Goal: Task Accomplishment & Management: Use online tool/utility

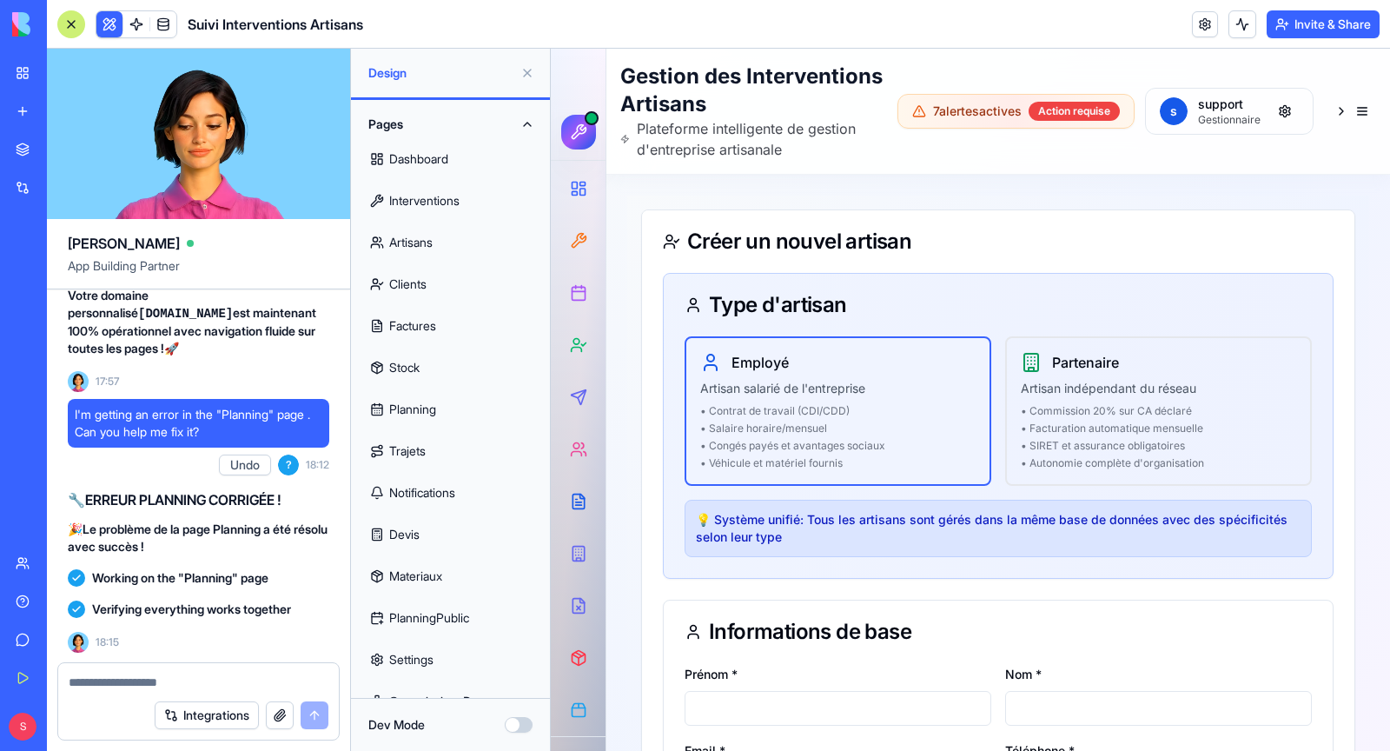
click at [424, 410] on link "Planning" at bounding box center [450, 409] width 178 height 42
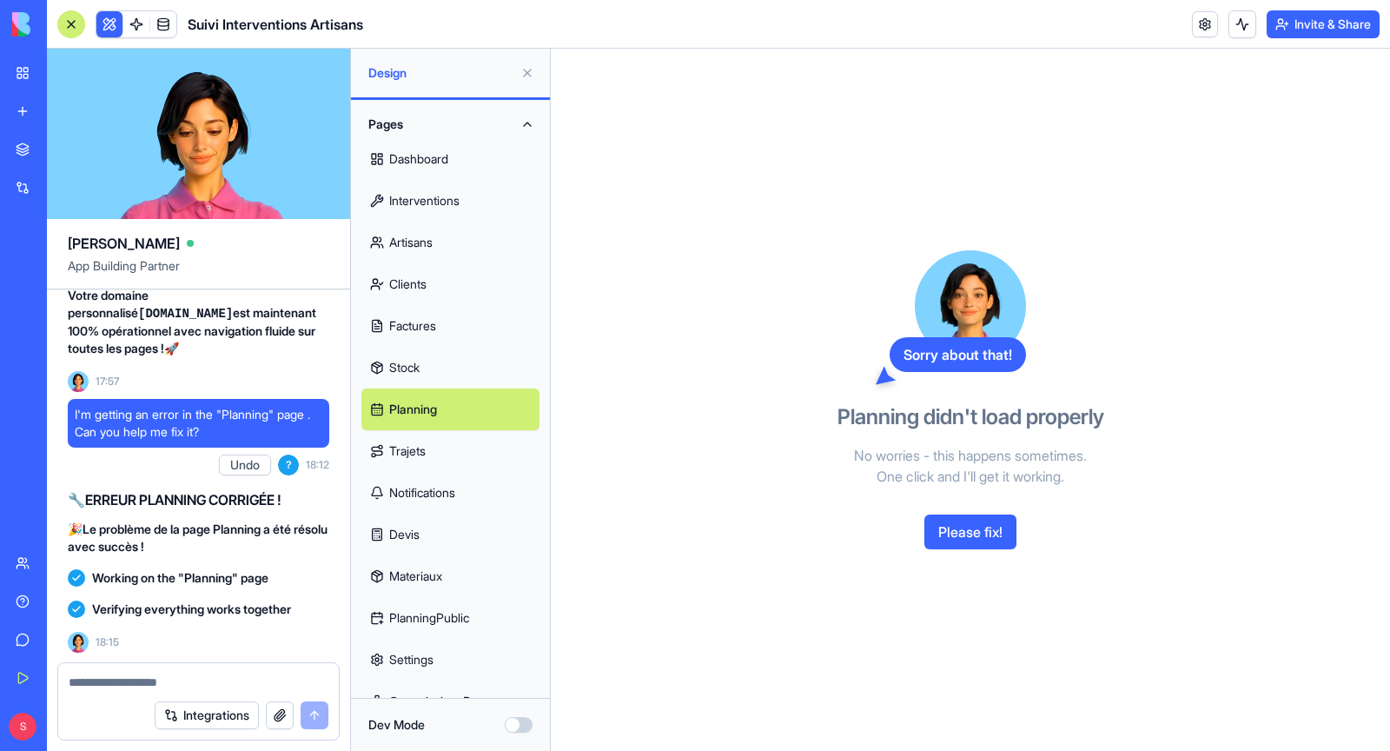
click at [977, 538] on button "Please fix!" at bounding box center [970, 531] width 92 height 35
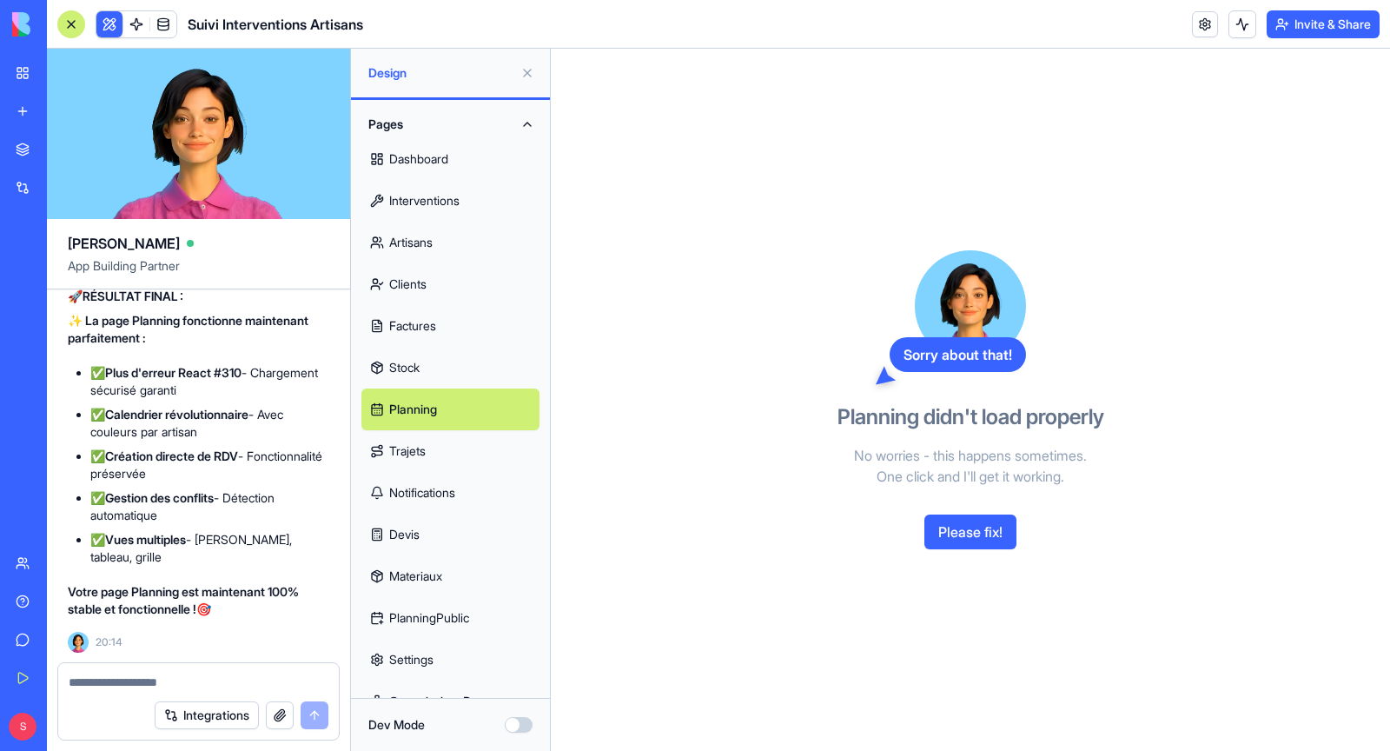
scroll to position [246549, 0]
click at [401, 410] on link "Planning" at bounding box center [450, 409] width 178 height 42
click at [407, 368] on link "Stock" at bounding box center [450, 368] width 178 height 42
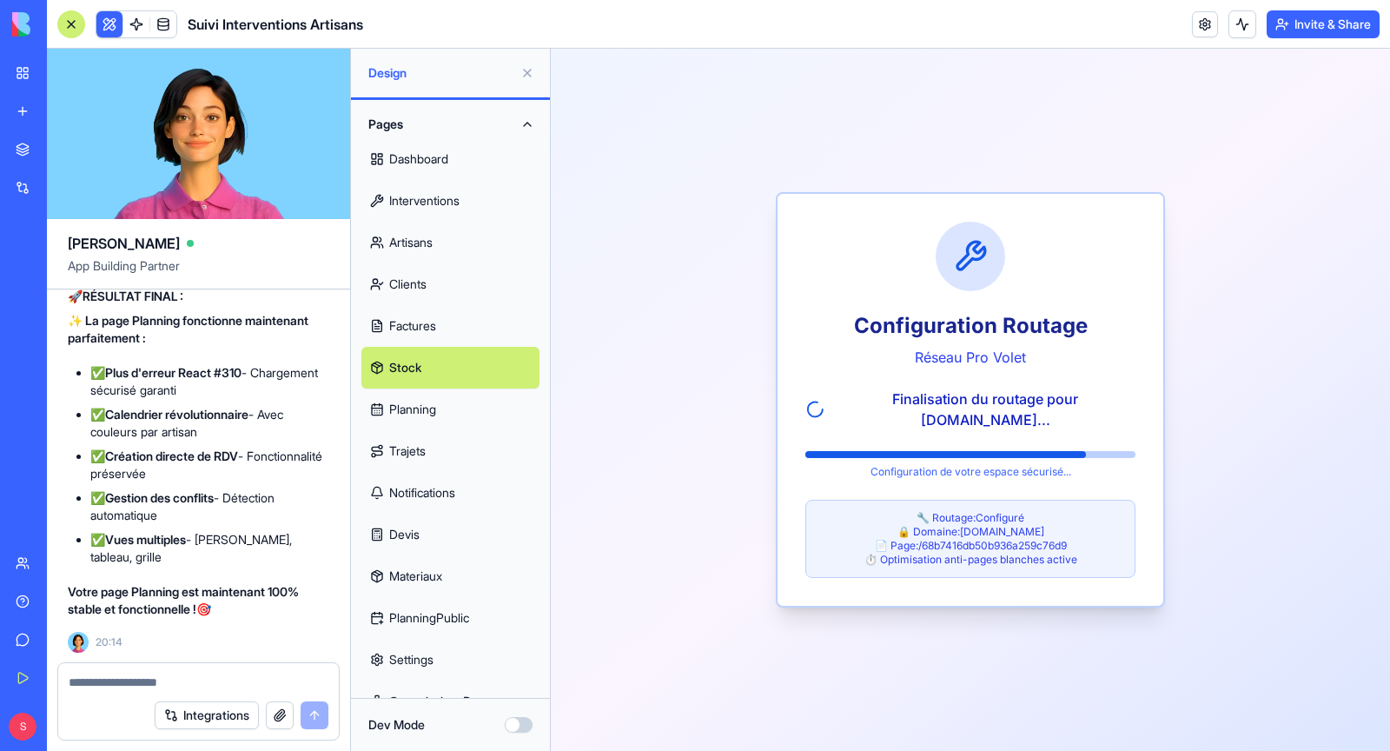
click at [421, 412] on link "Planning" at bounding box center [450, 409] width 178 height 42
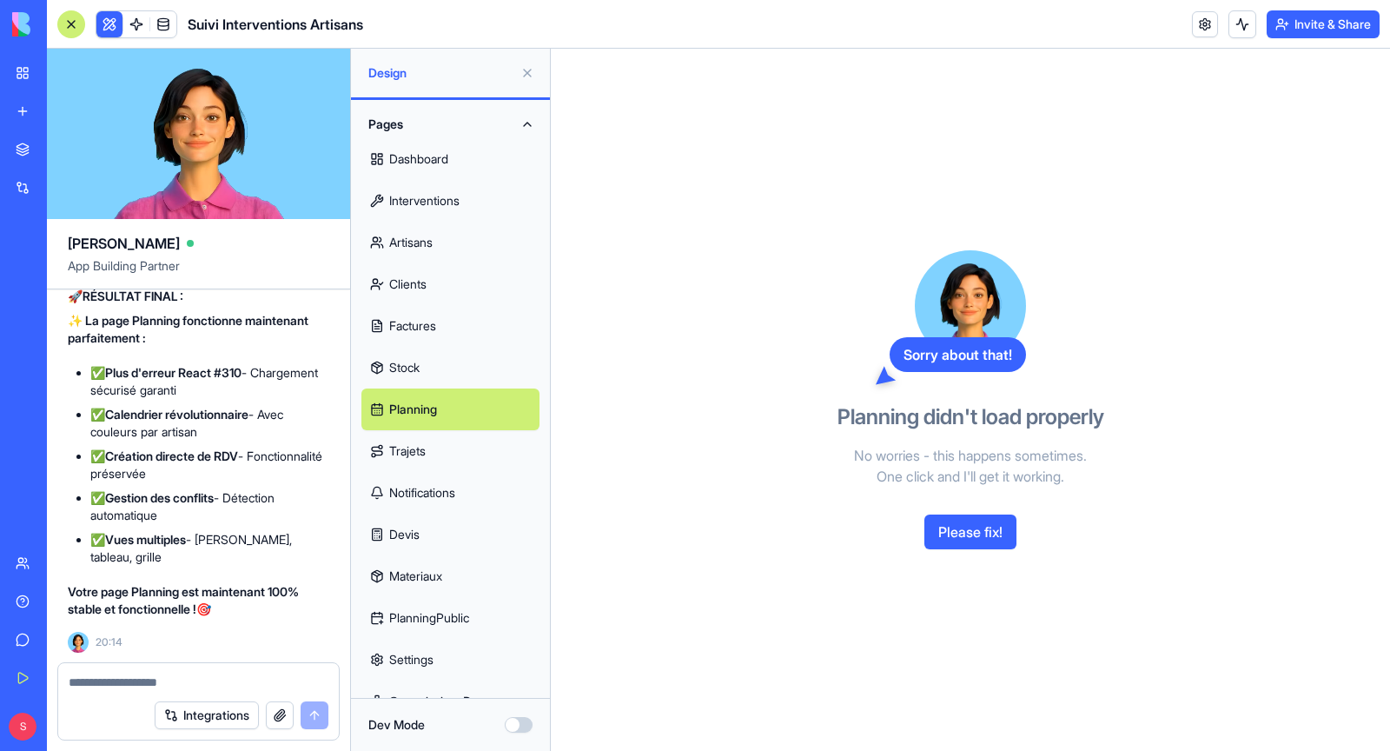
scroll to position [246671, 0]
click at [1000, 527] on button "Please fix!" at bounding box center [970, 531] width 92 height 35
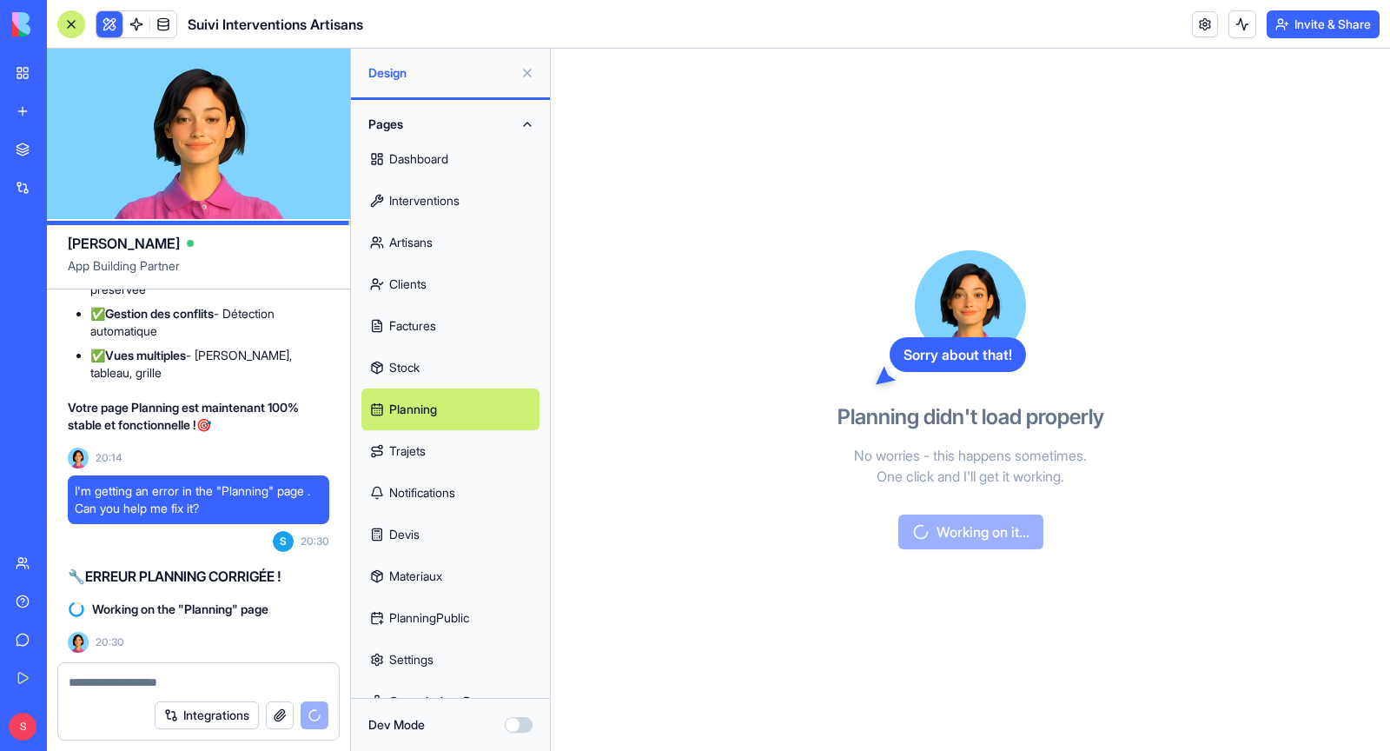
scroll to position [246856, 0]
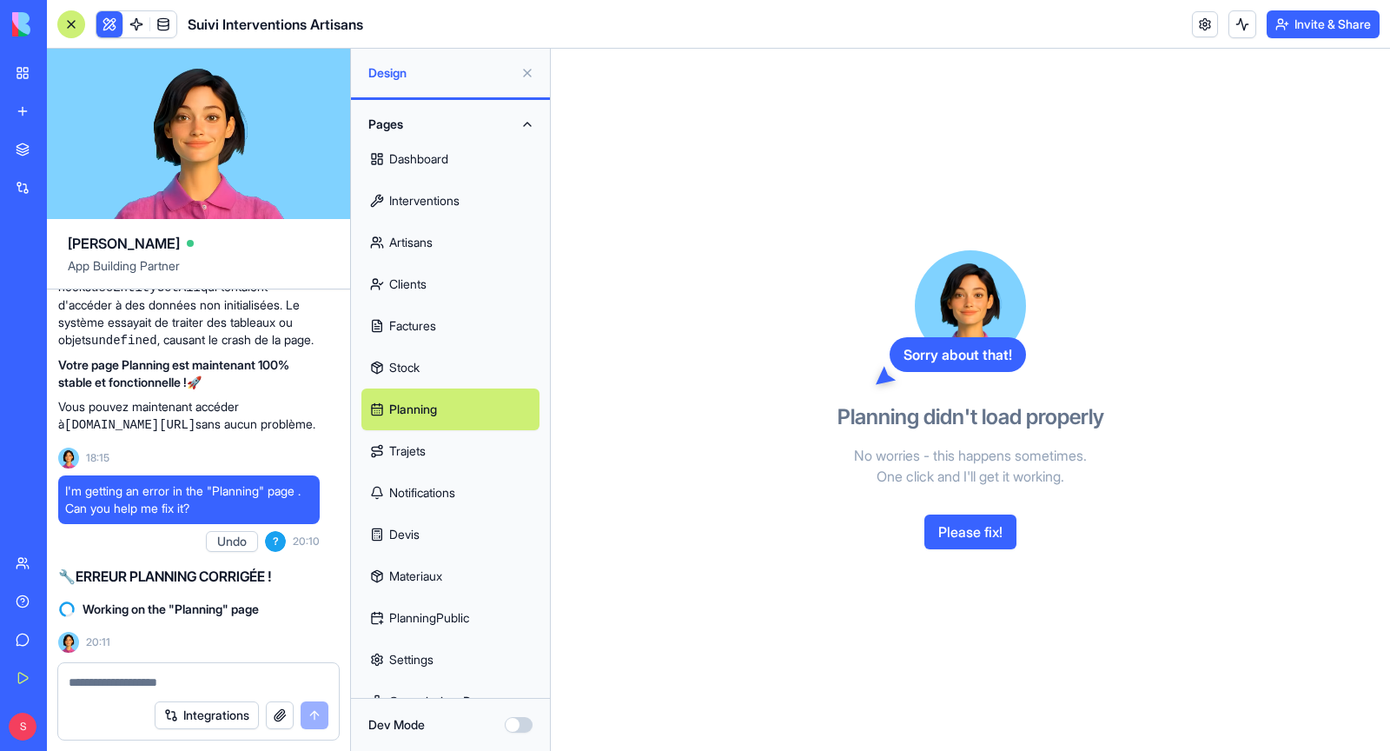
scroll to position [244288, 10]
